Goal: Find specific page/section: Find specific page/section

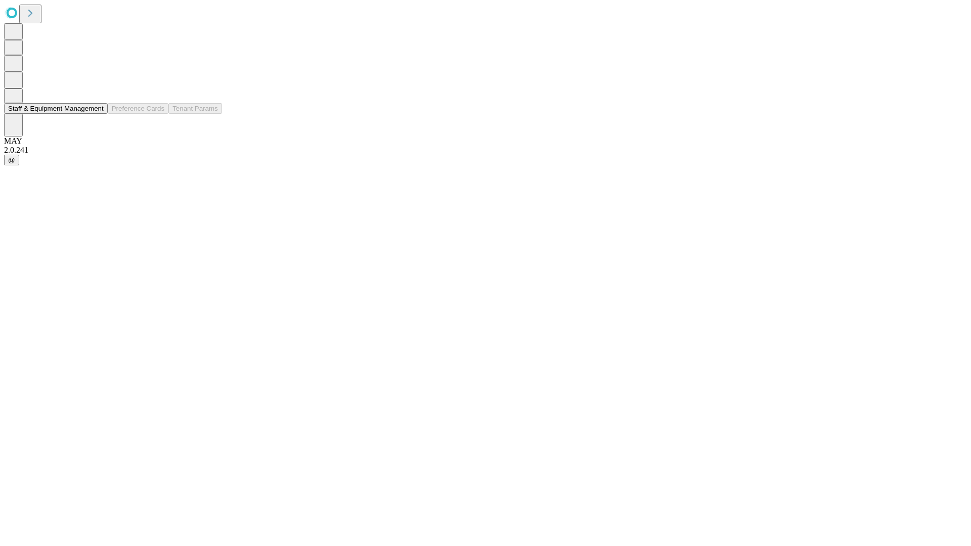
click at [97, 114] on button "Staff & Equipment Management" at bounding box center [56, 108] width 104 height 11
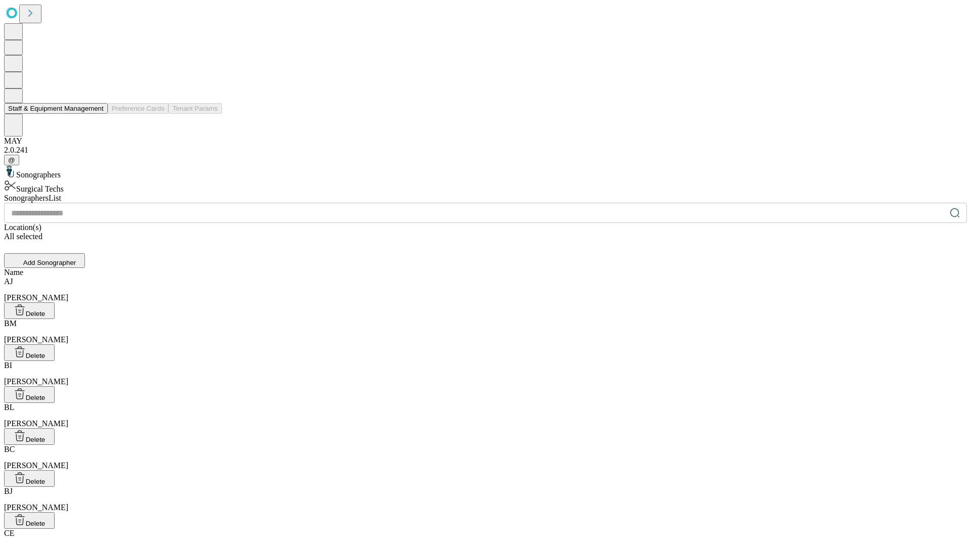
click at [97, 114] on button "Staff & Equipment Management" at bounding box center [56, 108] width 104 height 11
